Goal: Find specific page/section: Find specific page/section

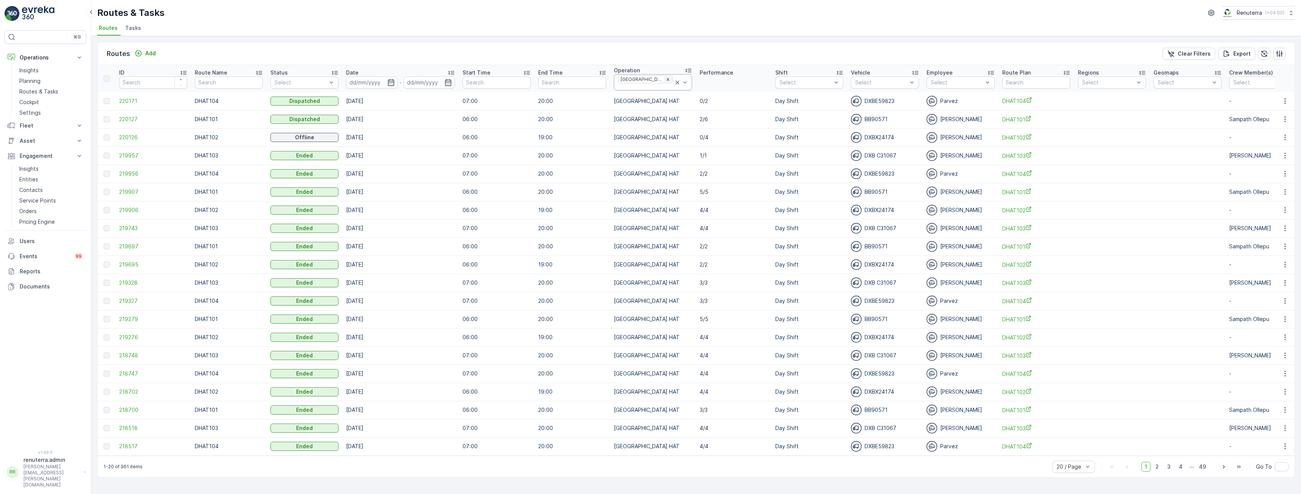
click at [665, 80] on icon "Remove Dubai HAT" at bounding box center [667, 79] width 5 height 5
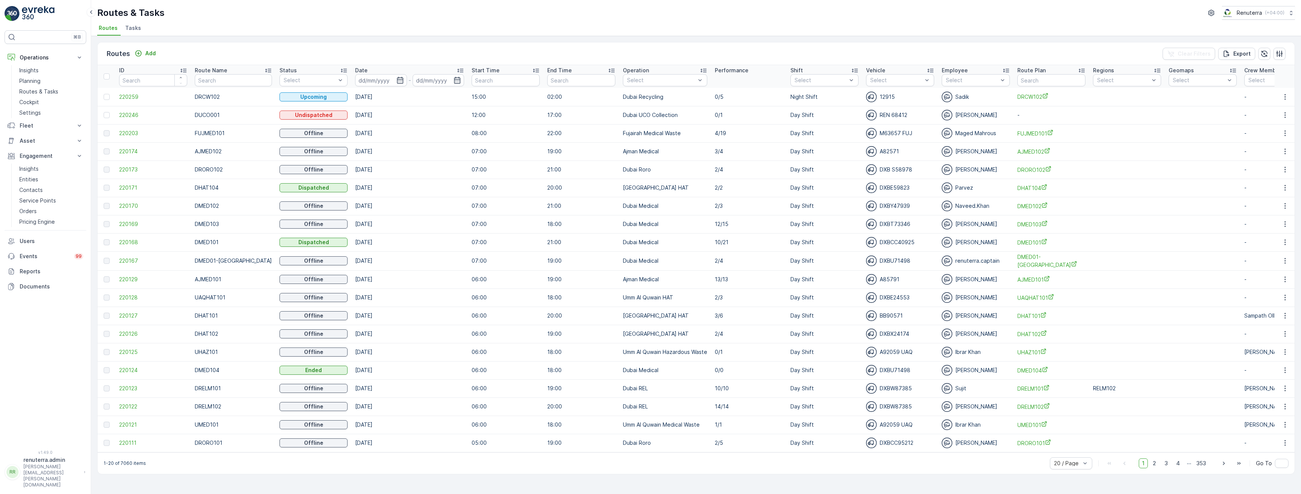
click at [649, 80] on div at bounding box center [661, 80] width 70 height 6
click at [646, 156] on p "Dubai Roro" at bounding box center [649, 160] width 29 height 8
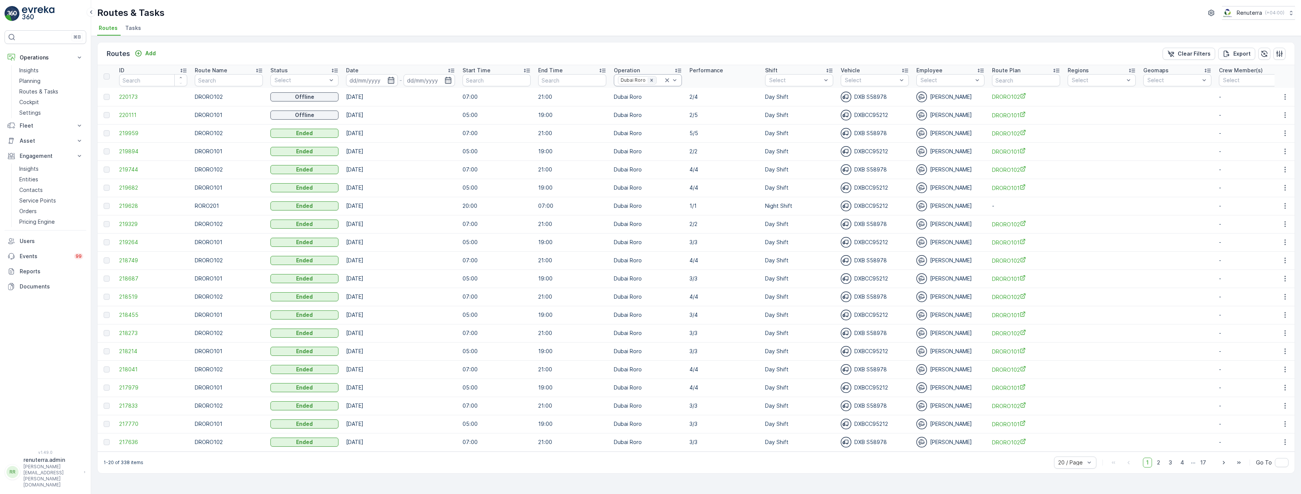
click at [650, 82] on icon "Remove Dubai Roro" at bounding box center [651, 80] width 5 height 5
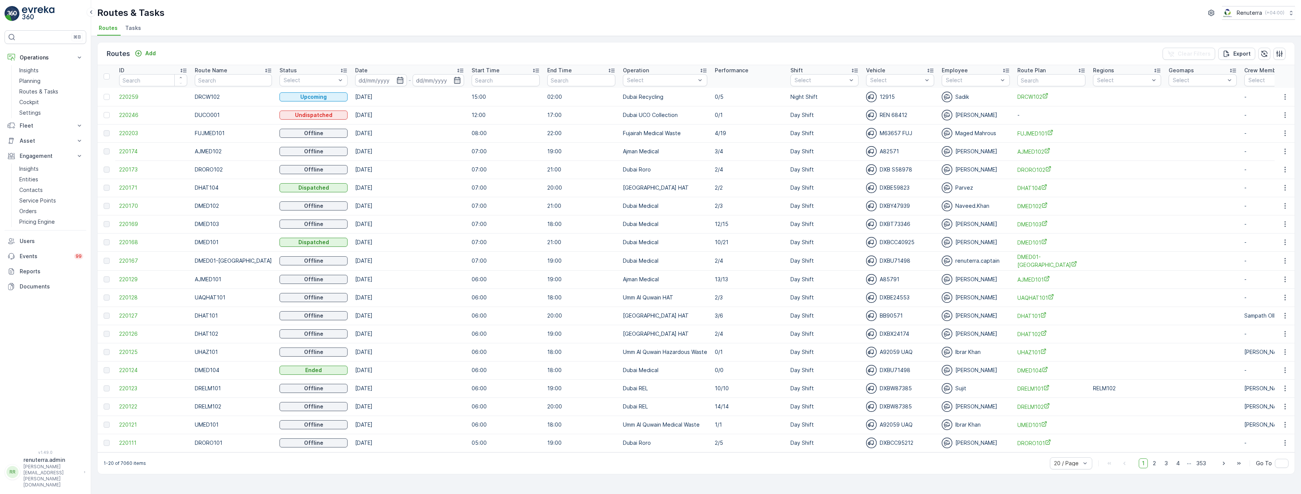
click at [650, 81] on div at bounding box center [661, 80] width 70 height 6
click at [650, 112] on p "Dubai REL" at bounding box center [648, 111] width 26 height 8
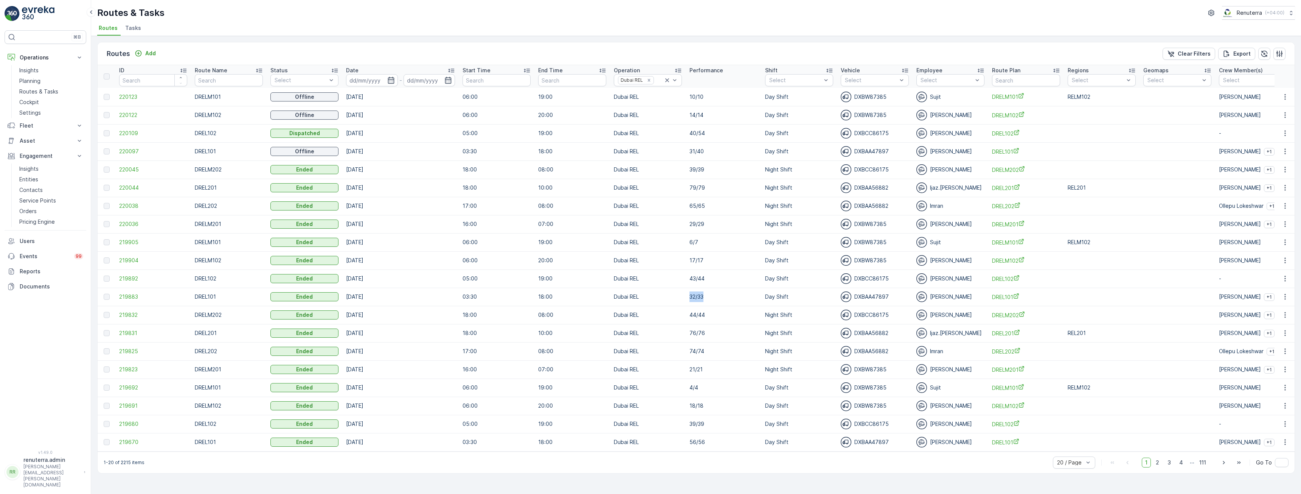
drag, startPoint x: 714, startPoint y: 296, endPoint x: 655, endPoint y: 295, distance: 59.0
click at [655, 295] on tr "219883 DREL101 Ended [DATE] 03:30 18:00 Dubai REL 32/33 Day Shift DXBAA47897 [P…" at bounding box center [856, 296] width 1516 height 18
click at [615, 296] on td "Dubai REL" at bounding box center [648, 296] width 76 height 18
click at [660, 244] on td "Dubai REL" at bounding box center [648, 242] width 76 height 18
drag, startPoint x: 345, startPoint y: 242, endPoint x: 416, endPoint y: 234, distance: 72.0
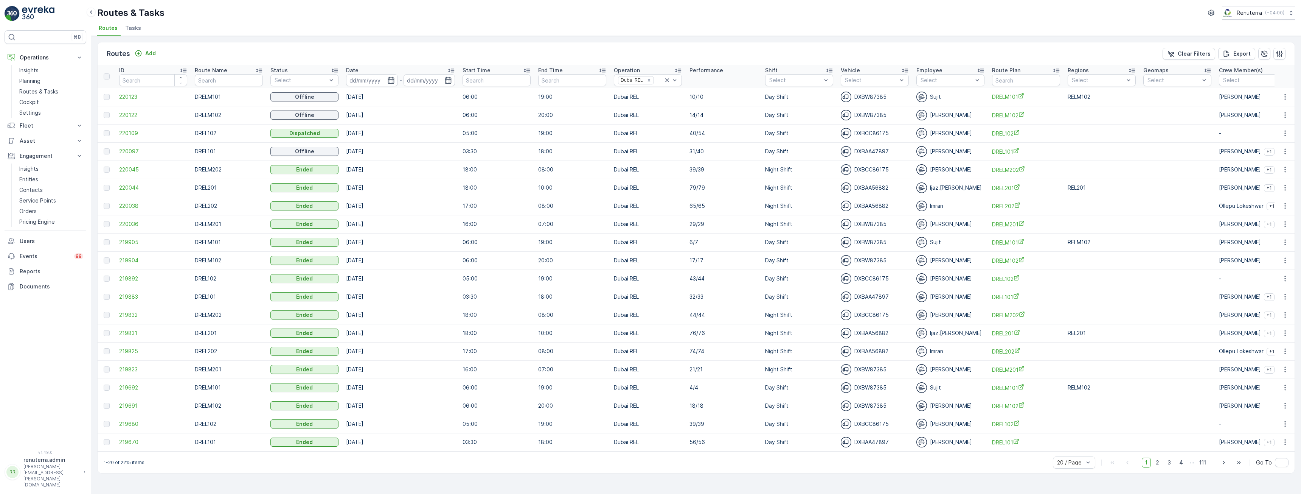
click at [416, 234] on td "[DATE]" at bounding box center [400, 242] width 116 height 18
click at [692, 246] on td "6/7" at bounding box center [724, 242] width 76 height 18
click at [798, 297] on td "Day Shift" at bounding box center [799, 296] width 76 height 18
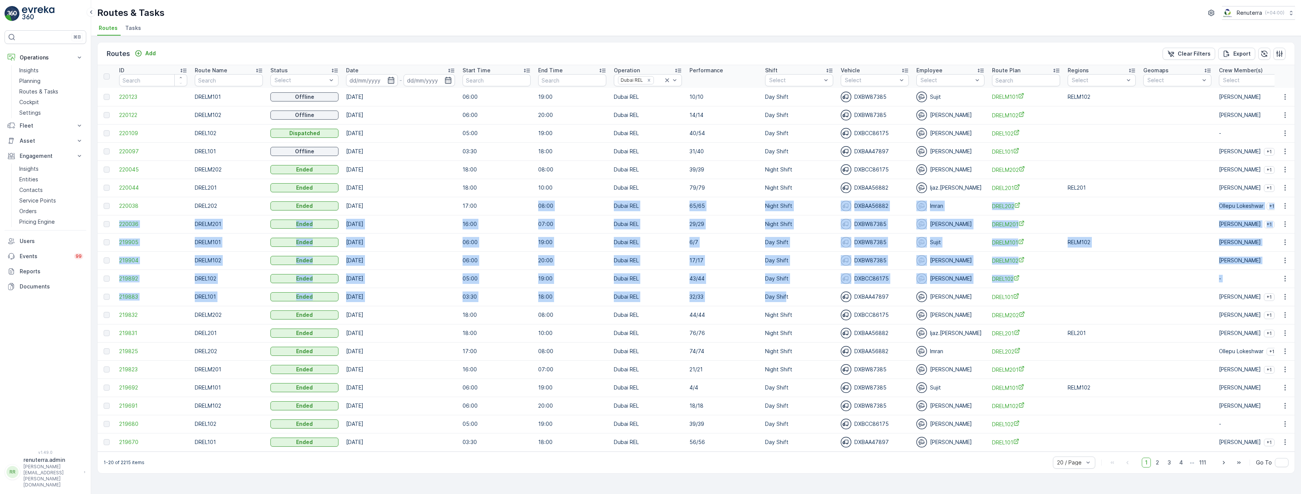
drag, startPoint x: 786, startPoint y: 295, endPoint x: 481, endPoint y: 198, distance: 320.3
click at [481, 198] on tbody "220123 DRELM101 Offline [DATE] 06:00 19:00 Dubai REL 10/10 Day Shift DXBW87385 …" at bounding box center [856, 269] width 1516 height 363
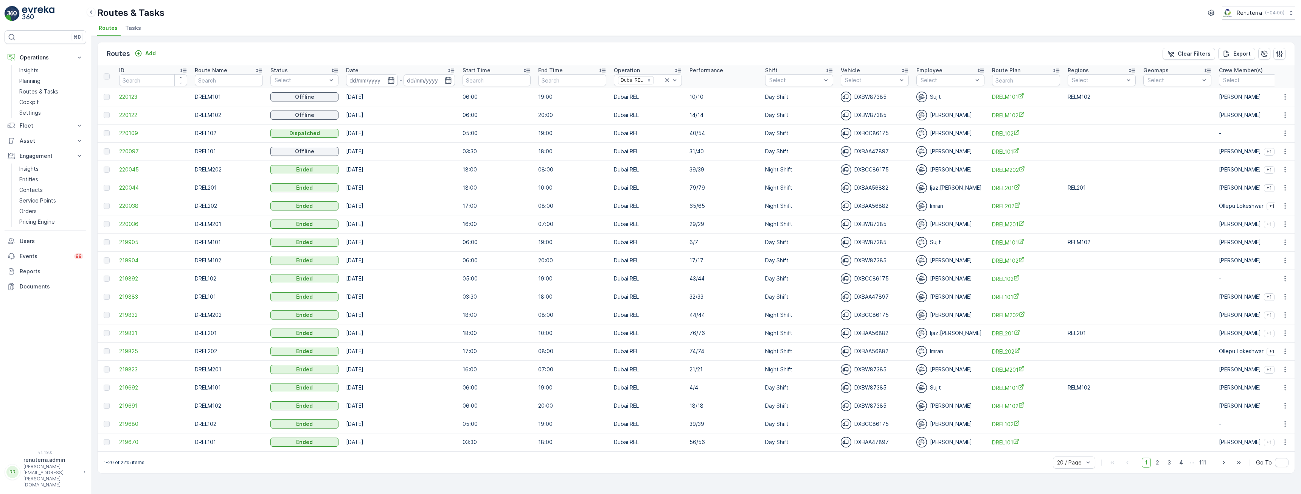
click at [404, 46] on div "Routes Add Clear Filters Export" at bounding box center [696, 53] width 1197 height 23
drag, startPoint x: 196, startPoint y: 96, endPoint x: 424, endPoint y: 261, distance: 281.6
click at [424, 261] on tbody "220123 DRELM101 Offline [DATE] 06:00 19:00 Dubai REL 10/10 Day Shift DXBW87385 …" at bounding box center [856, 269] width 1516 height 363
click at [424, 261] on td "[DATE]" at bounding box center [400, 260] width 116 height 18
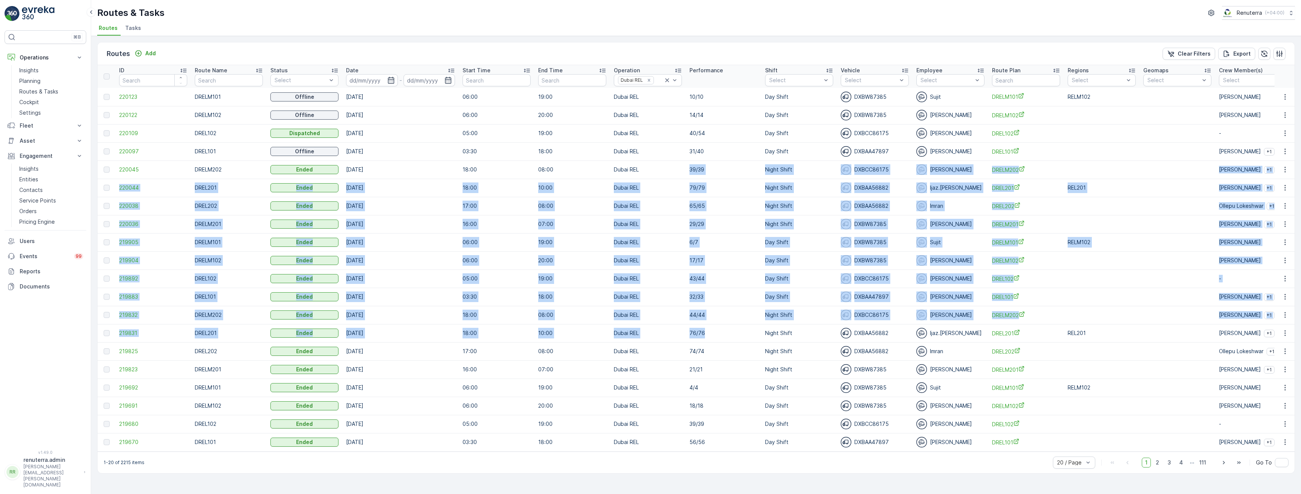
drag, startPoint x: 685, startPoint y: 308, endPoint x: 669, endPoint y: 171, distance: 137.9
click at [669, 171] on tbody "220123 DRELM101 Offline [DATE] 06:00 19:00 Dubai REL 10/10 Day Shift DXBW87385 …" at bounding box center [856, 269] width 1516 height 363
click at [678, 271] on td "Dubai REL" at bounding box center [648, 278] width 76 height 18
drag, startPoint x: 707, startPoint y: 338, endPoint x: 677, endPoint y: 152, distance: 188.6
click at [677, 152] on tbody "220123 DRELM101 Offline [DATE] 06:00 19:00 Dubai REL 10/10 Day Shift DXBW87385 …" at bounding box center [856, 269] width 1516 height 363
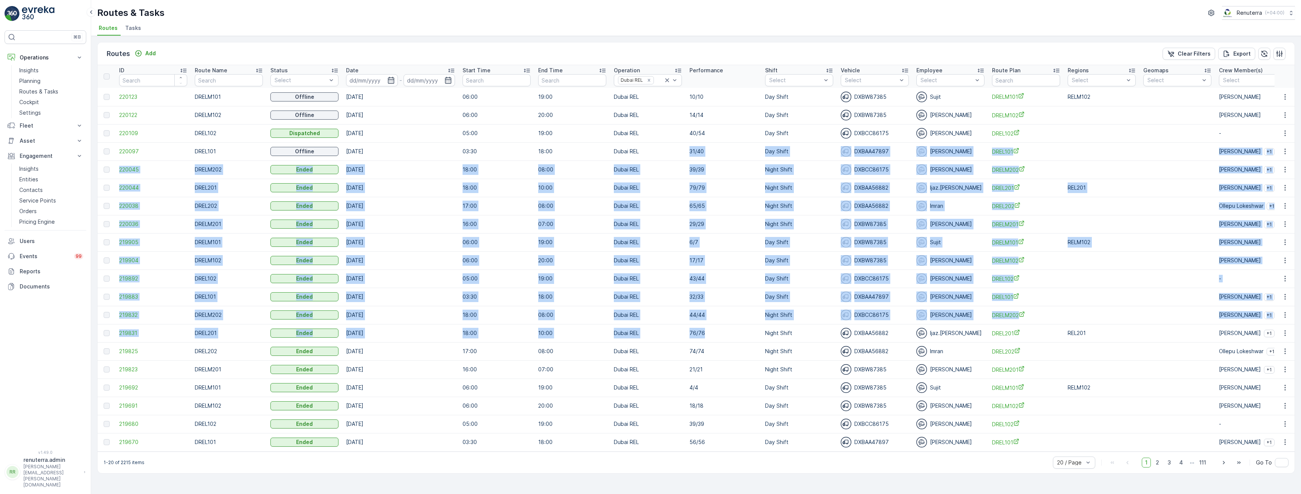
click at [676, 246] on td "Dubai REL" at bounding box center [648, 242] width 76 height 18
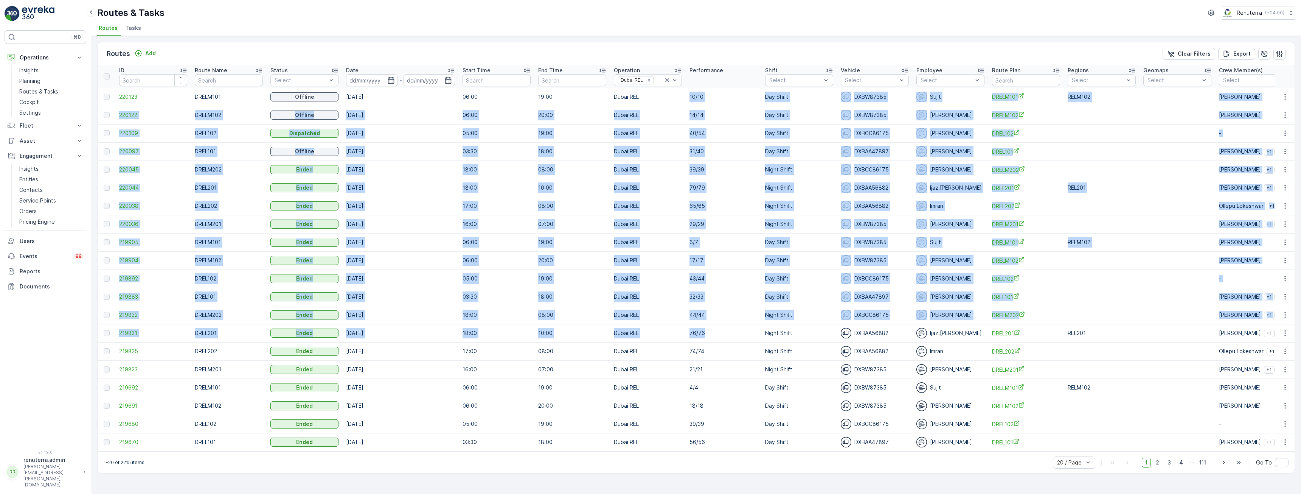
drag, startPoint x: 678, startPoint y: 112, endPoint x: 712, endPoint y: 326, distance: 217.1
click at [712, 326] on tbody "220123 DRELM101 Offline [DATE] 06:00 19:00 Dubai REL 10/10 Day Shift DXBW87385 …" at bounding box center [856, 269] width 1516 height 363
click at [711, 334] on td "76/76" at bounding box center [724, 333] width 76 height 18
drag, startPoint x: 654, startPoint y: 101, endPoint x: 711, endPoint y: 322, distance: 228.2
click at [711, 322] on tbody "220123 DRELM101 Offline [DATE] 06:00 19:00 Dubai REL 10/10 Day Shift DXBW87385 …" at bounding box center [856, 269] width 1516 height 363
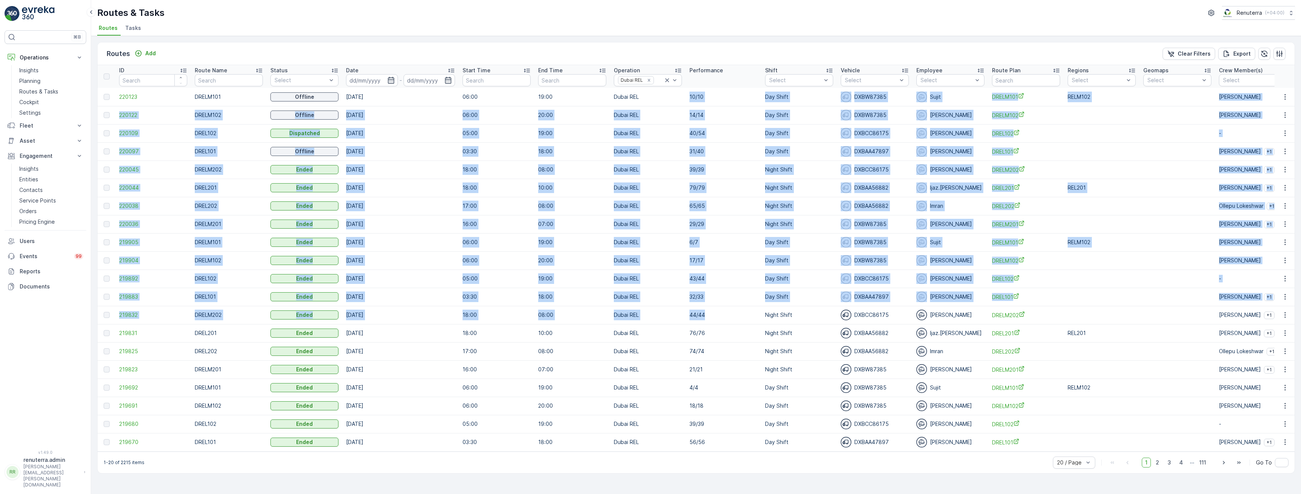
click at [712, 320] on td "44/44" at bounding box center [724, 315] width 76 height 18
